Goal: Find specific page/section

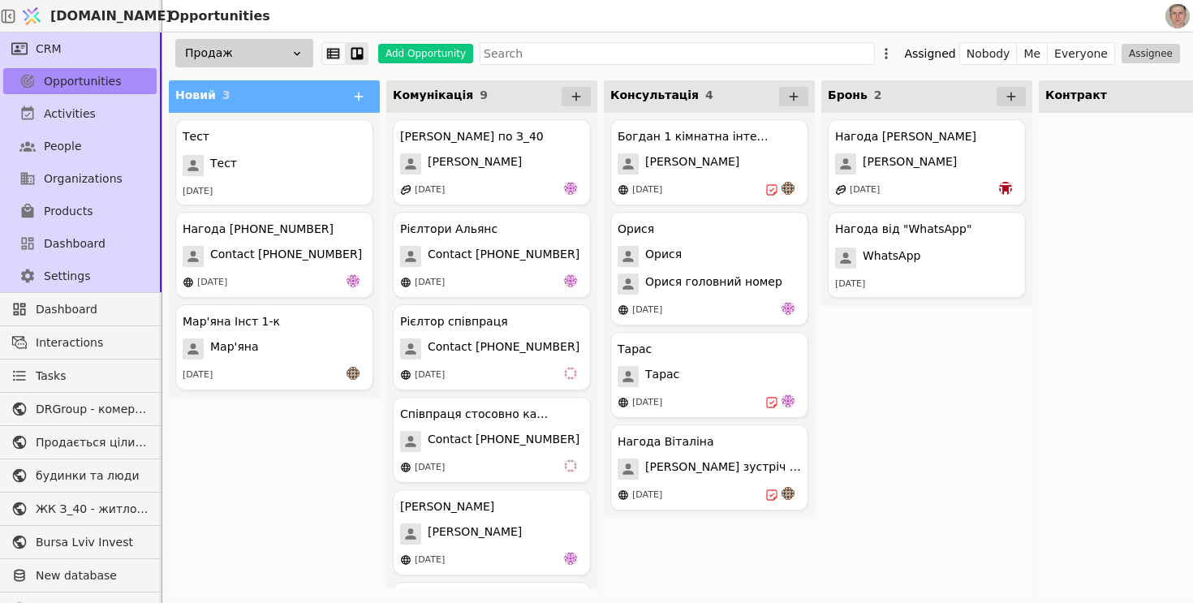
click at [226, 43] on div "Продаж" at bounding box center [244, 53] width 138 height 28
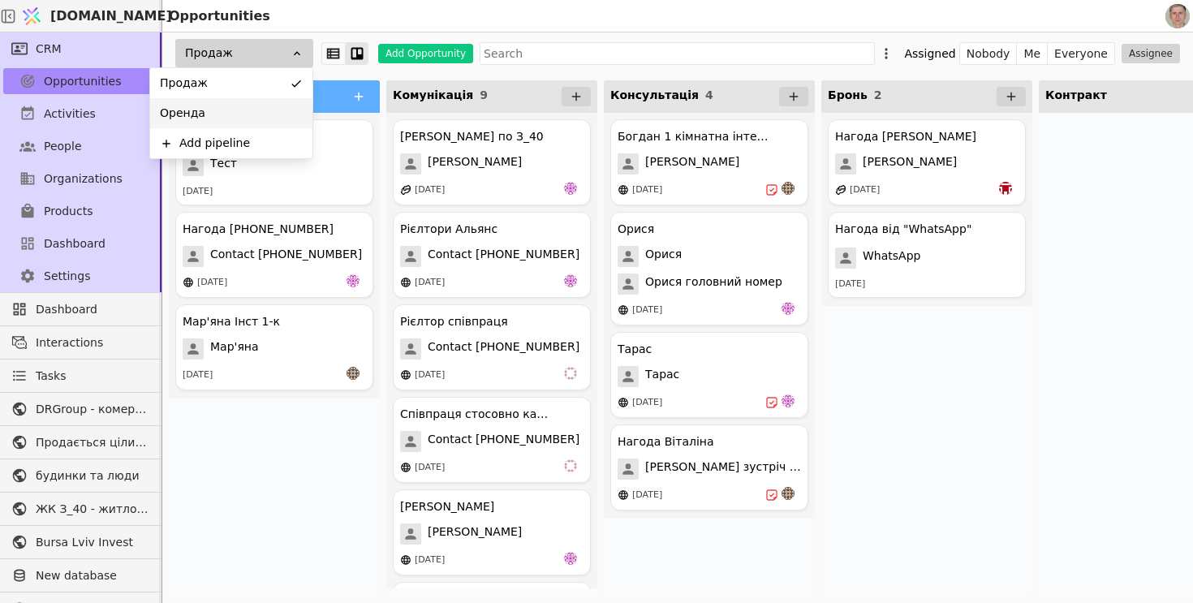
click at [244, 111] on div "Оренда" at bounding box center [231, 113] width 162 height 30
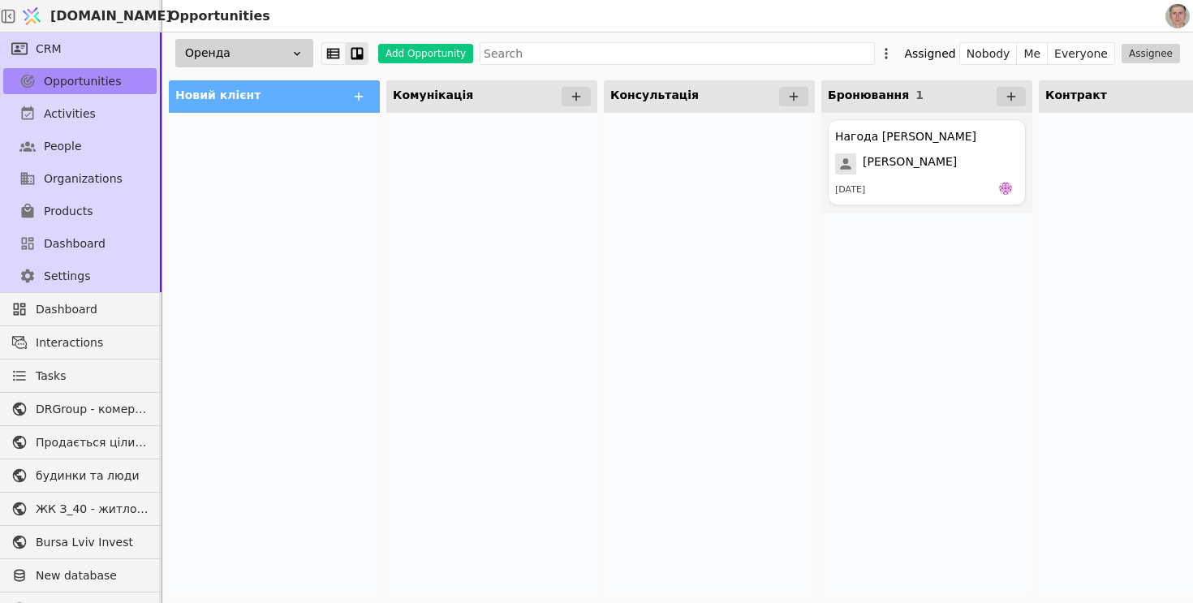
click at [284, 49] on div "Оренда" at bounding box center [244, 53] width 138 height 28
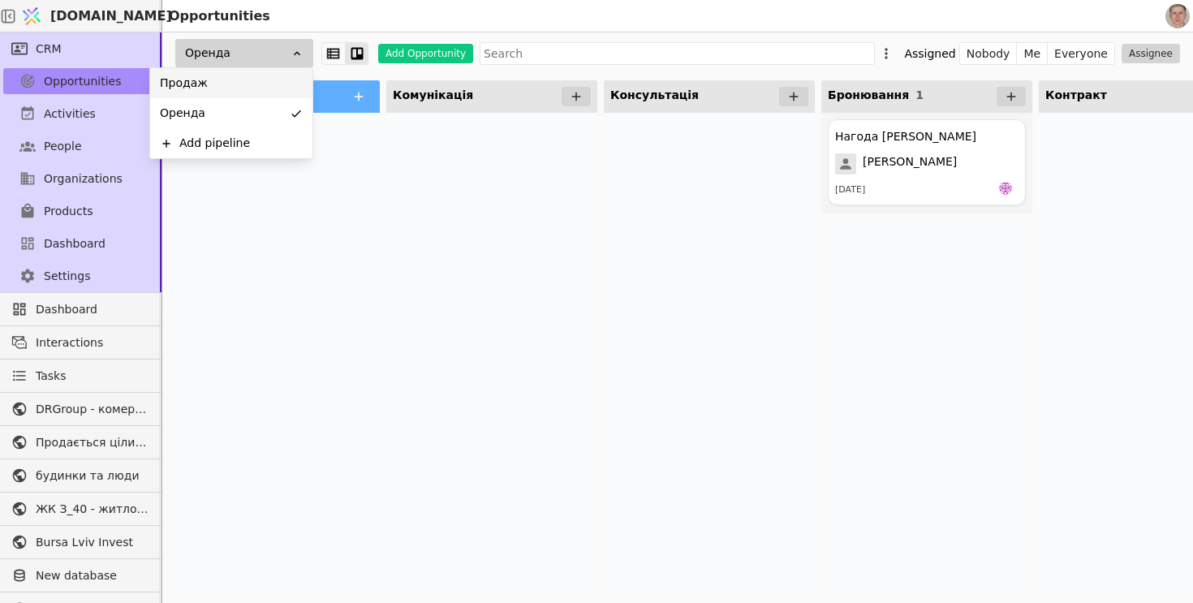
click at [275, 84] on div "Продаж" at bounding box center [231, 83] width 162 height 30
